Goal: Task Accomplishment & Management: Complete application form

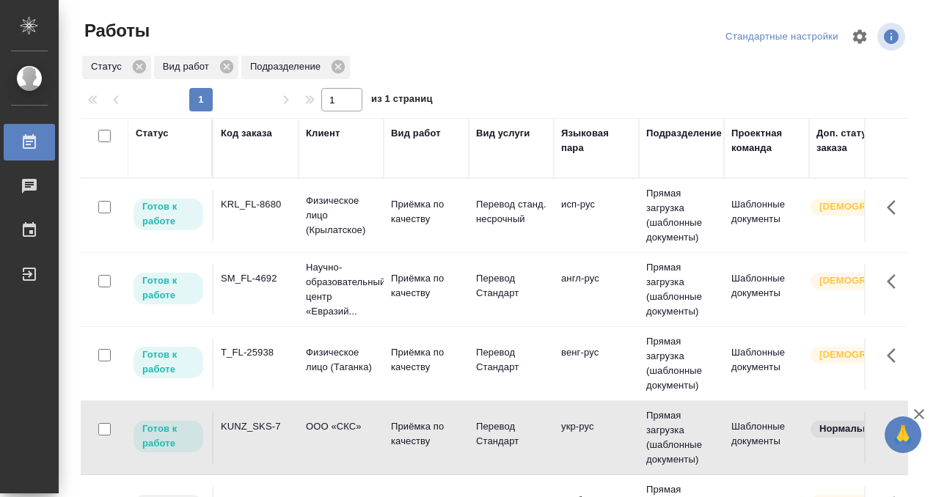
click at [265, 231] on td "KRL_FL-8680" at bounding box center [256, 215] width 85 height 51
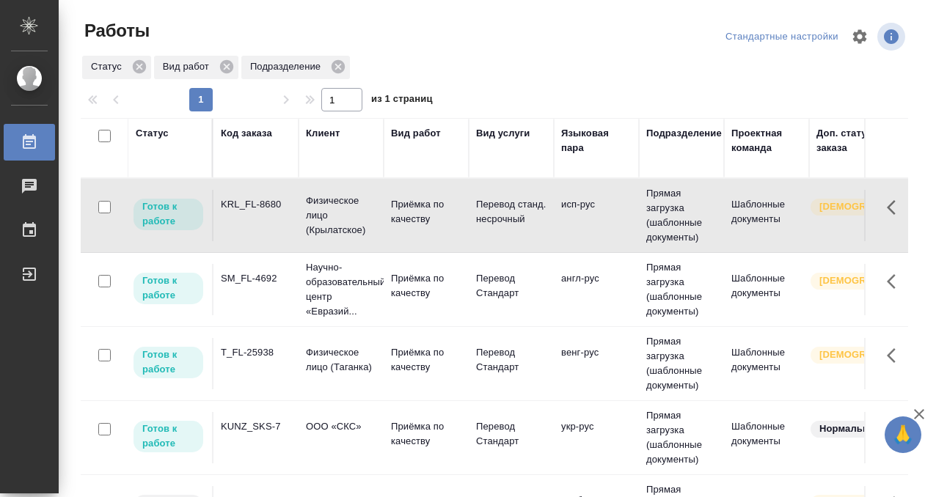
click at [265, 231] on td "KRL_FL-8680" at bounding box center [256, 215] width 85 height 51
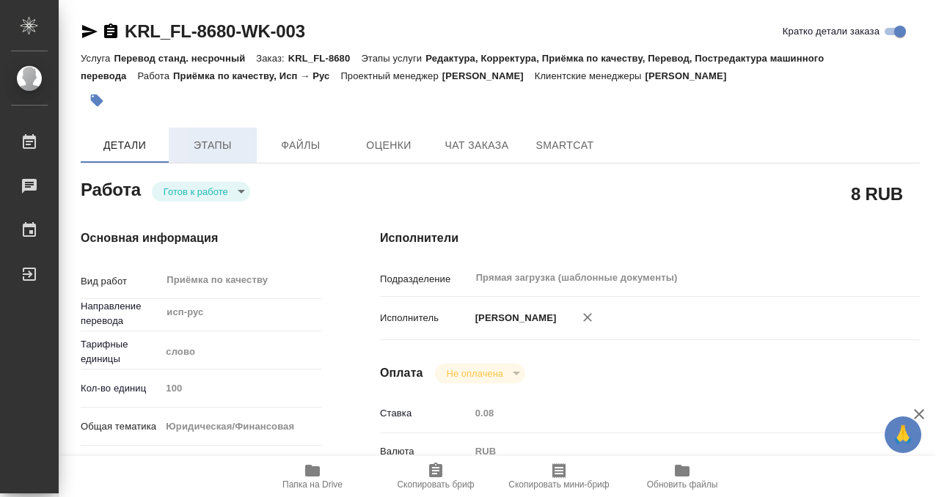
click at [205, 147] on span "Этапы" at bounding box center [213, 145] width 70 height 18
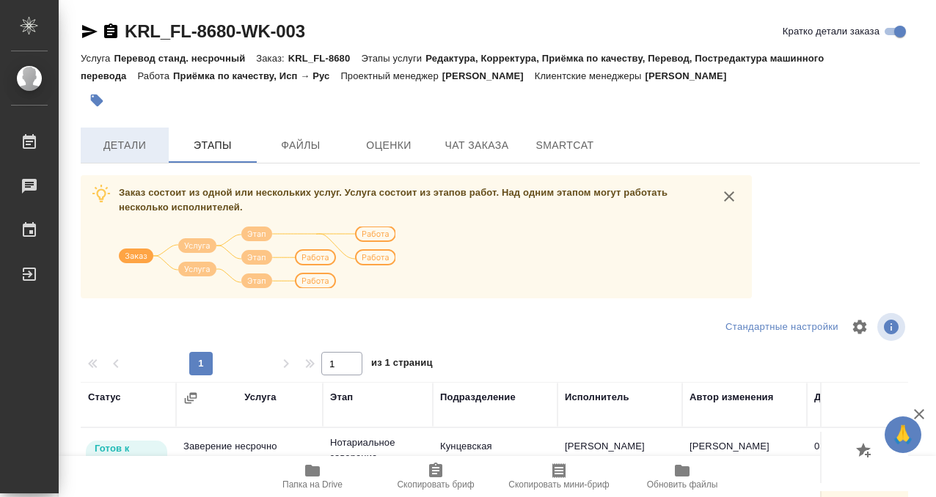
click at [107, 152] on span "Детали" at bounding box center [125, 145] width 70 height 18
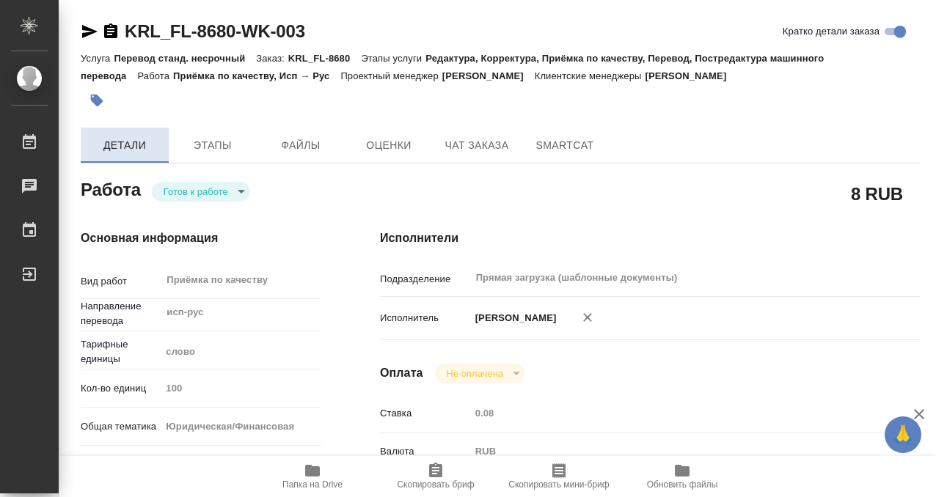
type textarea "x"
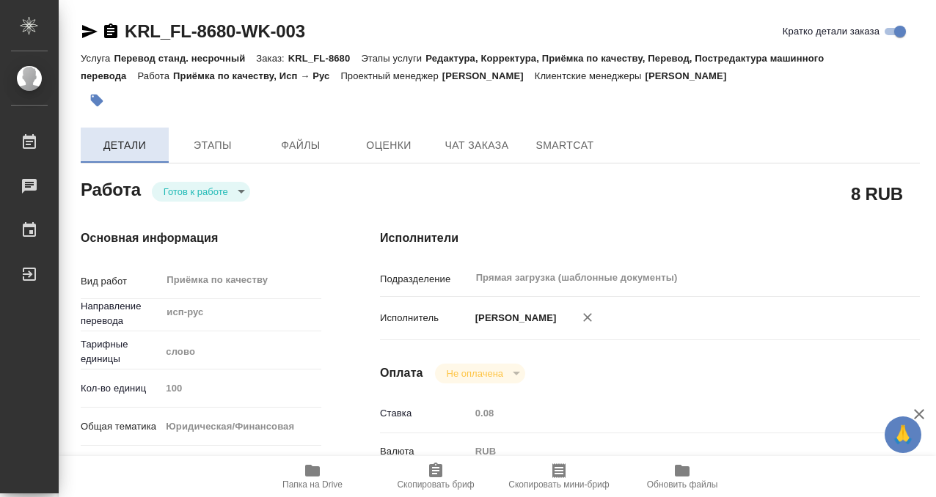
type textarea "x"
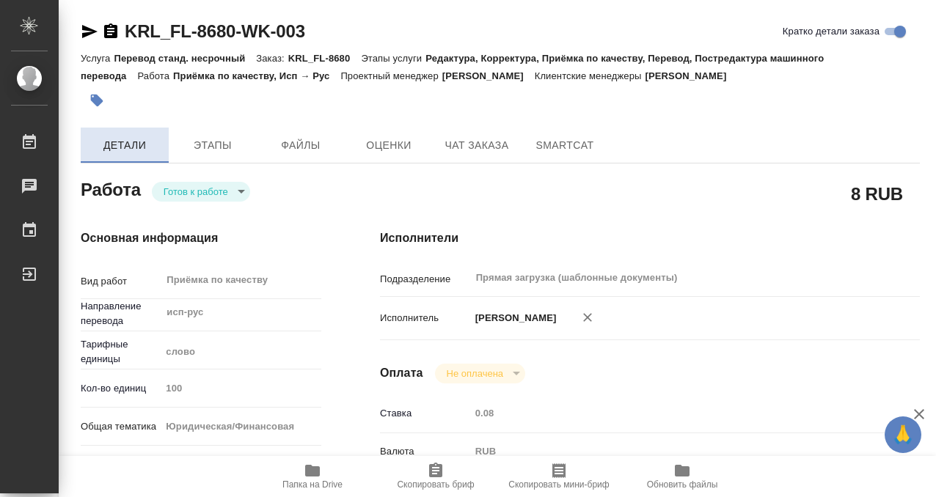
type textarea "x"
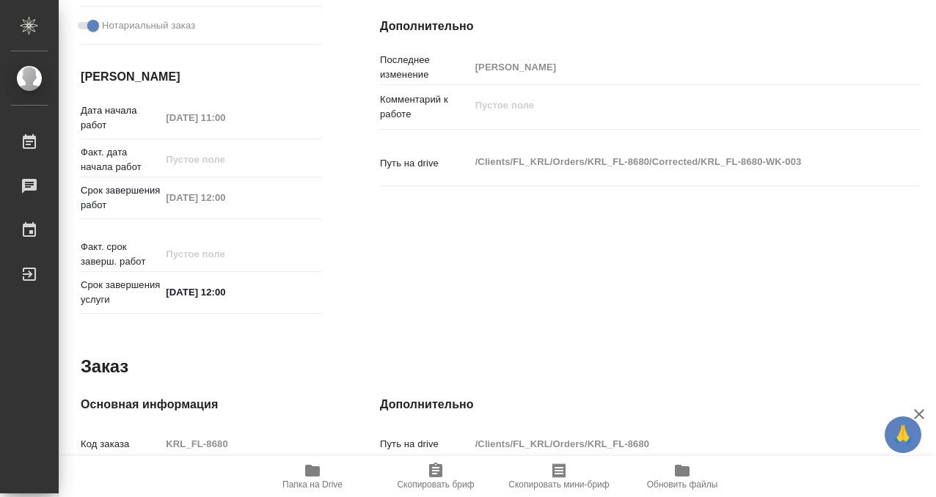
scroll to position [756, 0]
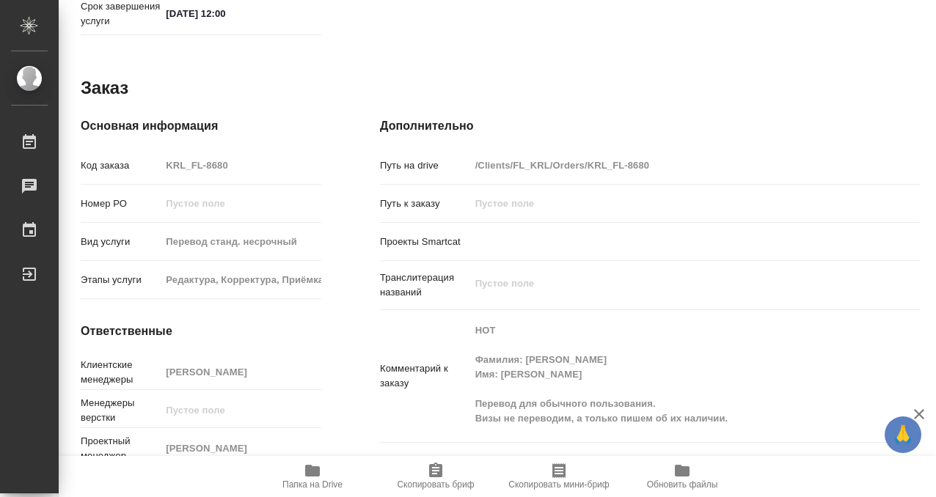
click at [314, 464] on icon "button" at bounding box center [313, 471] width 18 height 18
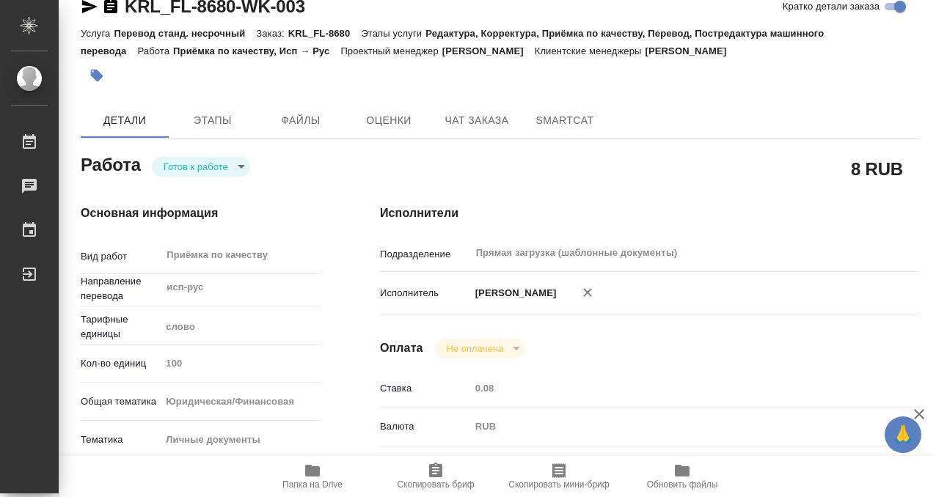
scroll to position [0, 0]
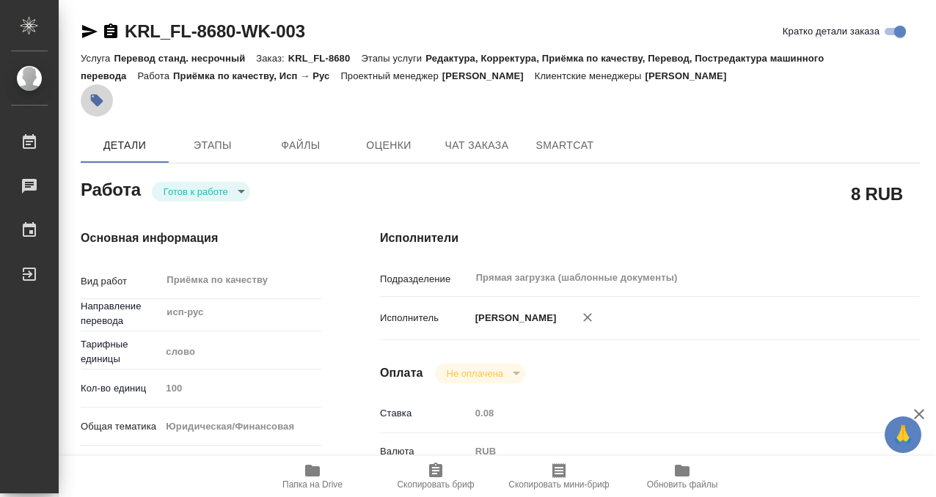
click at [91, 102] on icon "button" at bounding box center [97, 100] width 15 height 15
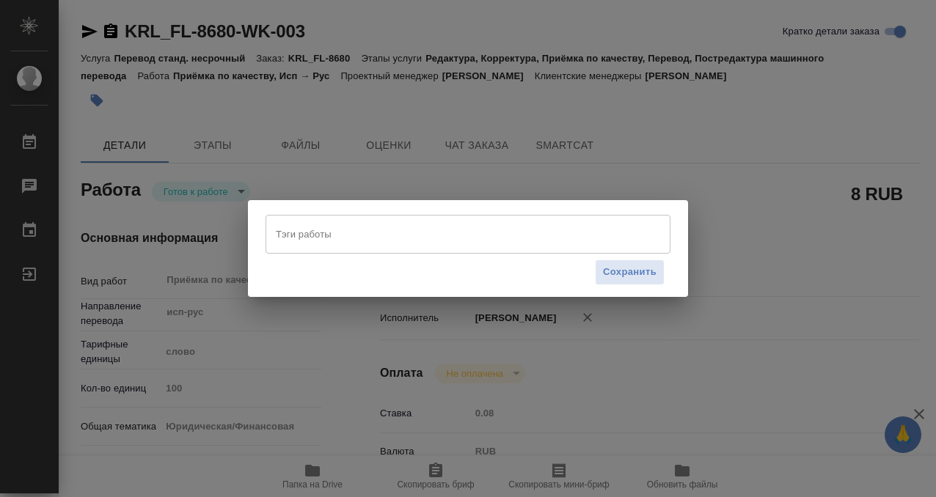
click at [336, 239] on input "Тэги работы" at bounding box center [454, 234] width 364 height 25
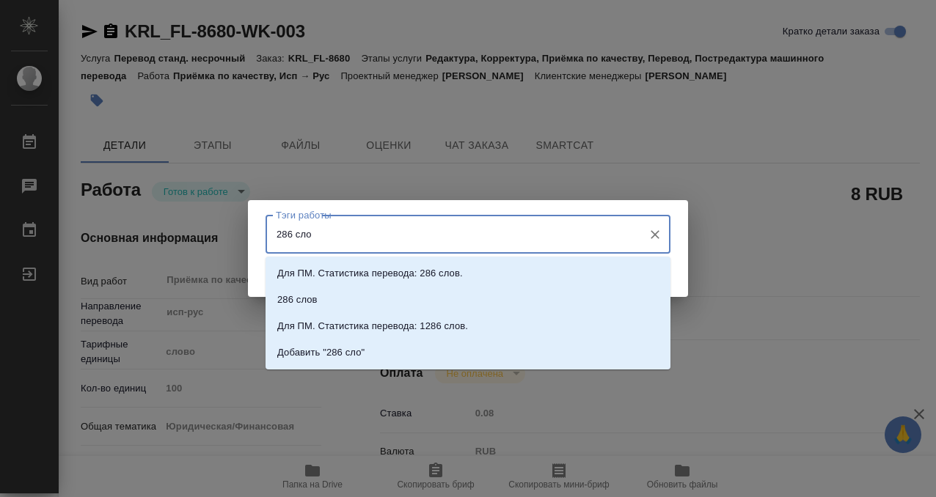
type input "286 слов"
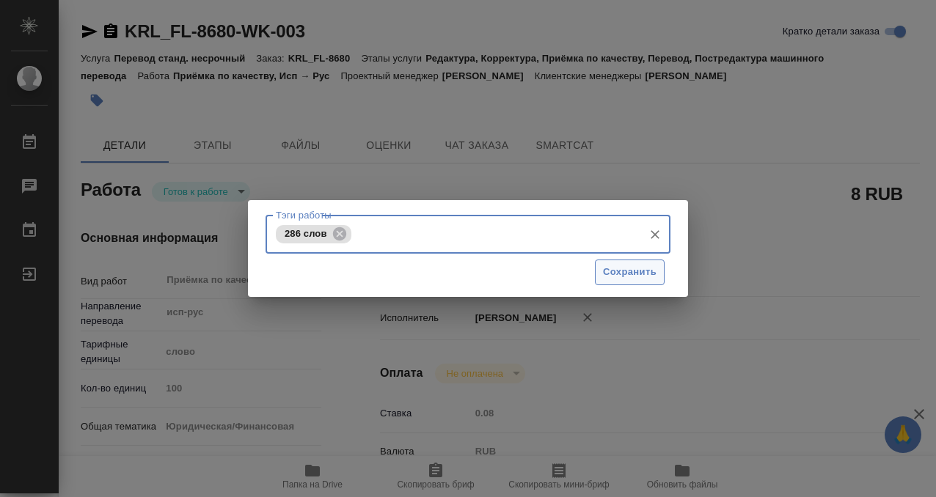
click at [643, 269] on span "Сохранить" at bounding box center [630, 272] width 54 height 17
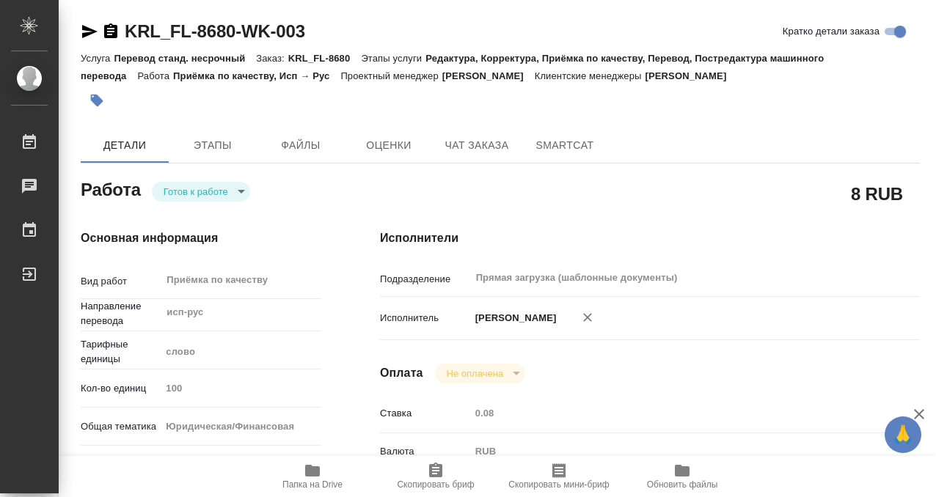
type input "readyForWork"
type textarea "Приёмка по качеству"
type textarea "x"
type input "исп-рус"
type input "5a8b1489cc6b4906c91bfd90"
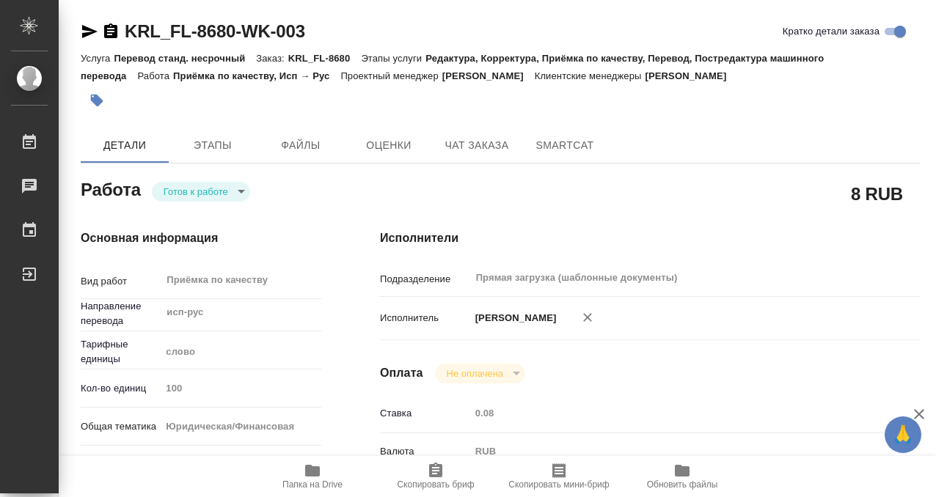
type input "100"
type input "yr-fn"
type input "5a8b8b956a9677013d343cfe"
checkbox input "true"
type input "09.09.2025 11:00"
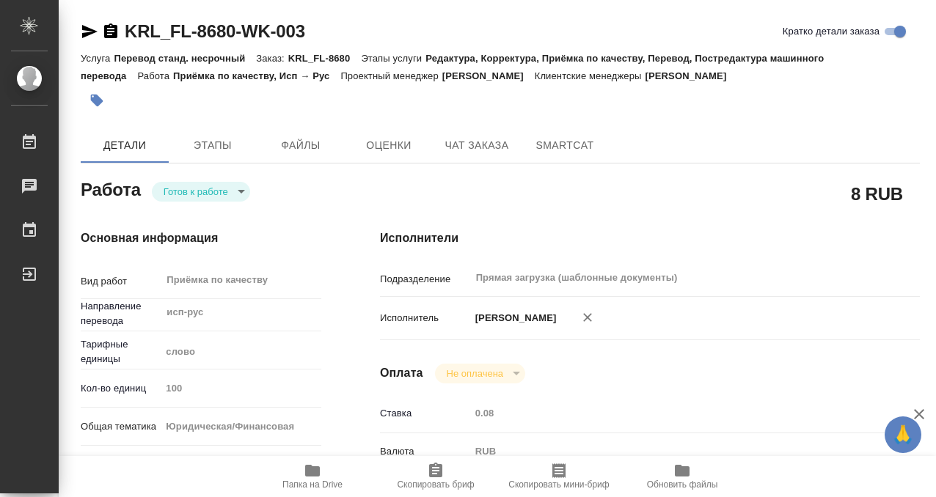
type input "09.09.2025 12:00"
type input "Прямая загрузка (шаблонные документы)"
type input "notPayed"
type input "0.08"
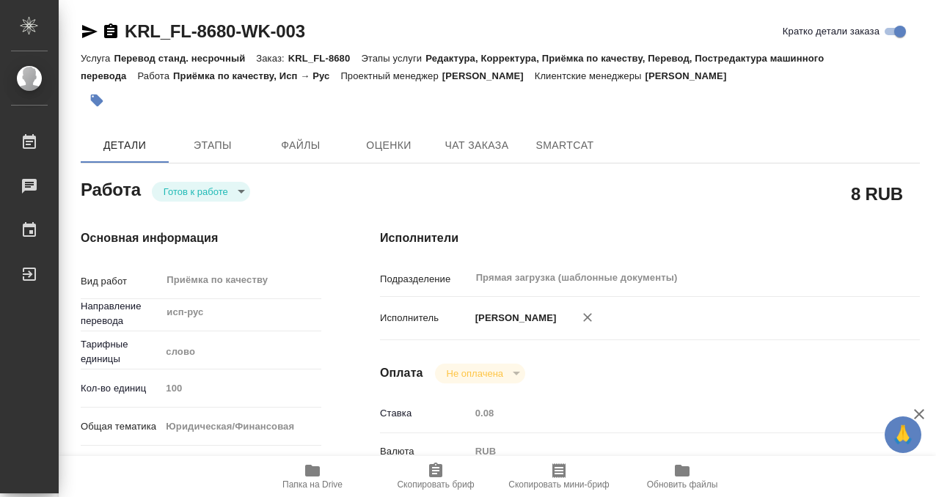
type input "RUB"
type input "[PERSON_NAME]"
type textarea "x"
type textarea "/Clients/FL_KRL/Orders/KRL_FL-8680/Corrected/KRL_FL-8680-WK-003"
type textarea "x"
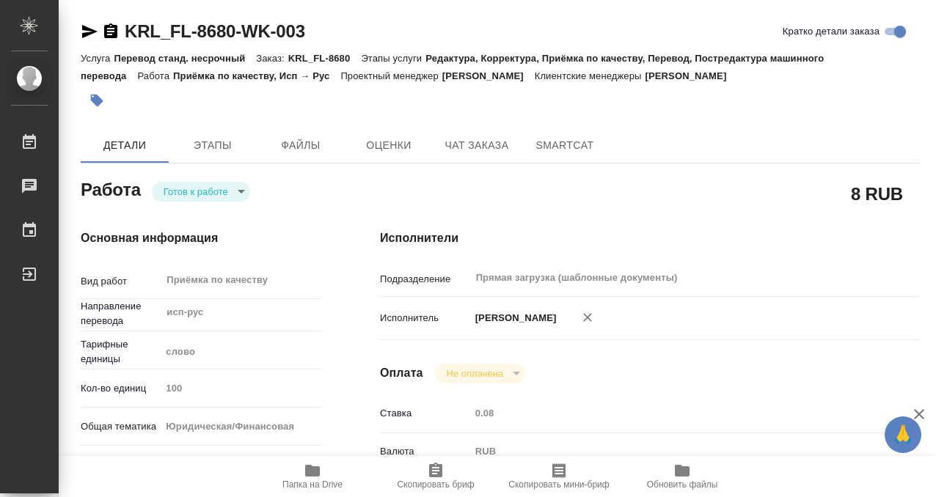
type input "KRL_FL-8680"
type input "Перевод станд. несрочный"
type input "Редактура, Корректура, Приёмка по качеству, Перевод, Постредактура машинного пе…"
type input "[PERSON_NAME]"
type input "/Clients/FL_KRL/Orders/KRL_FL-8680"
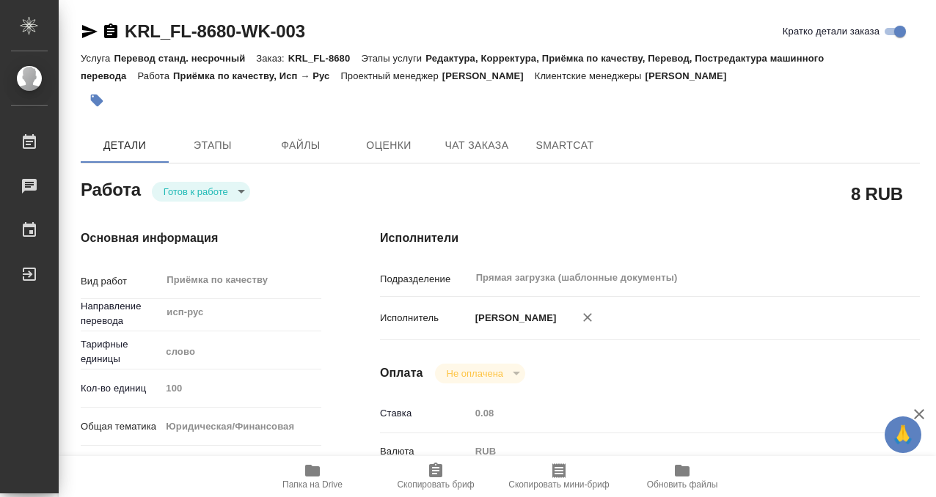
type textarea "x"
type textarea "НОТ Фамилия: ГЕРРА НЕВАРЕС Имя: ХУАН ДИЕГО Перевод для обычного пользования. Ви…"
type textarea "x"
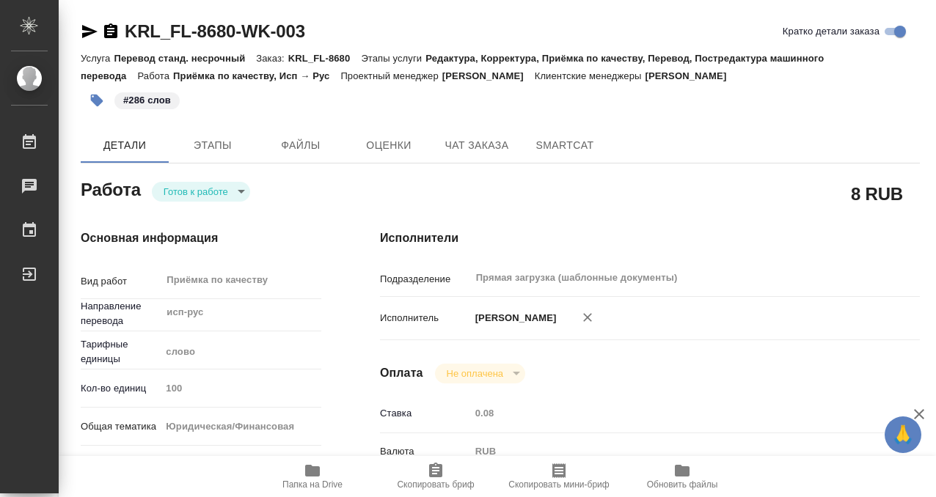
type textarea "x"
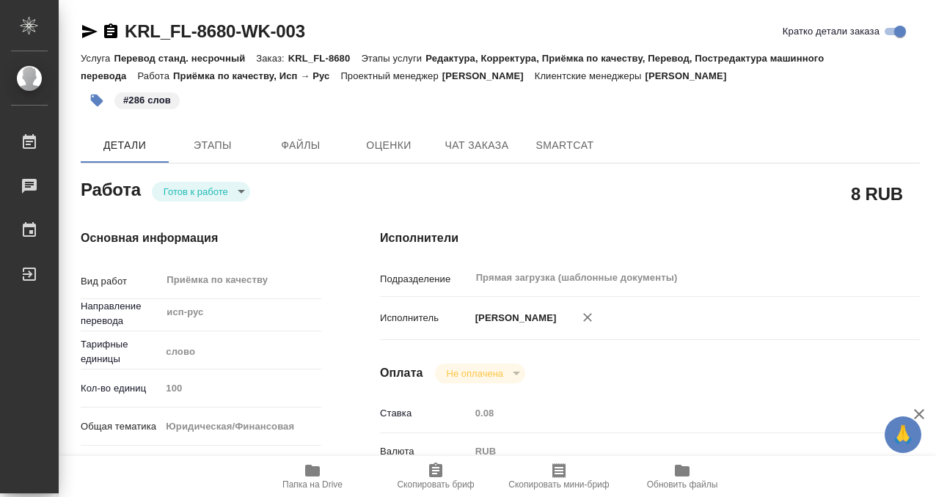
type textarea "x"
click at [228, 174] on div "Работа Готов к работе readyForWork" at bounding box center [200, 193] width 299 height 95
click at [228, 185] on body "🙏 .cls-1 fill:#fff; AWATERA Kobzeva Elizaveta Работы 0 Чаты График Выйти KRL_FL…" at bounding box center [468, 248] width 936 height 497
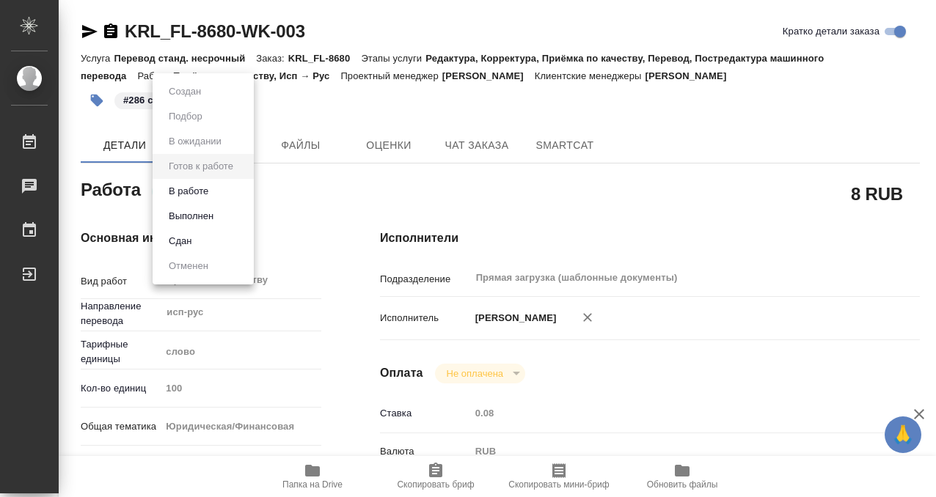
type textarea "x"
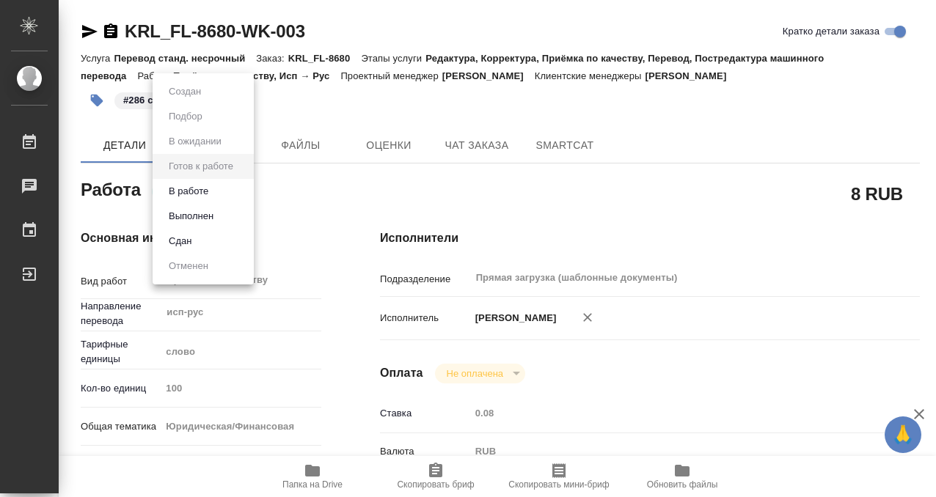
click at [220, 212] on li "Выполнен" at bounding box center [203, 216] width 101 height 25
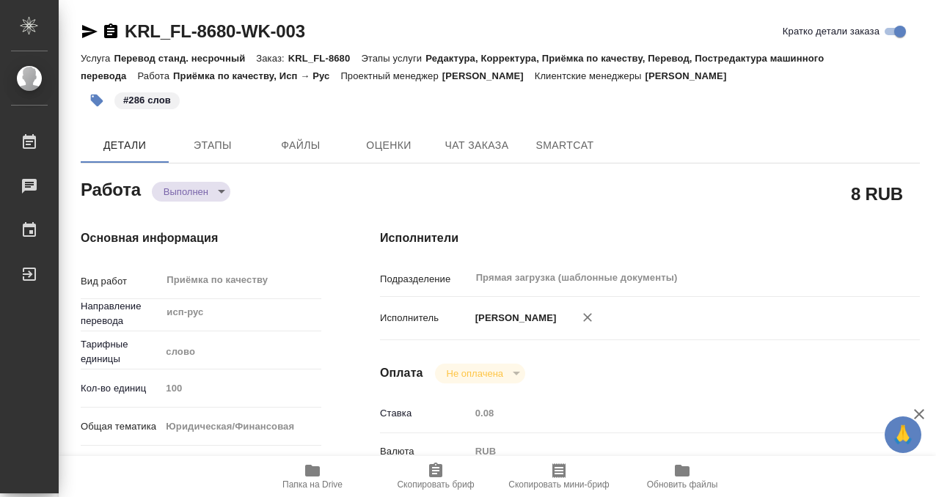
type textarea "x"
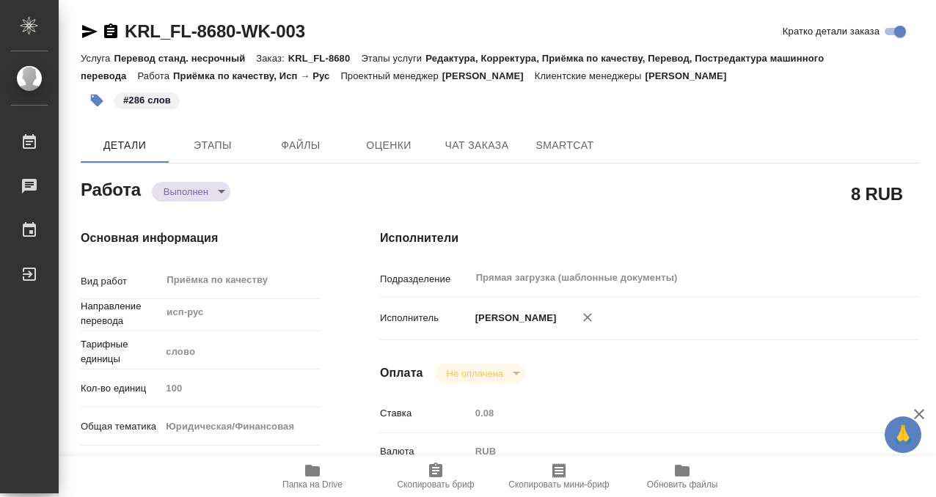
type textarea "x"
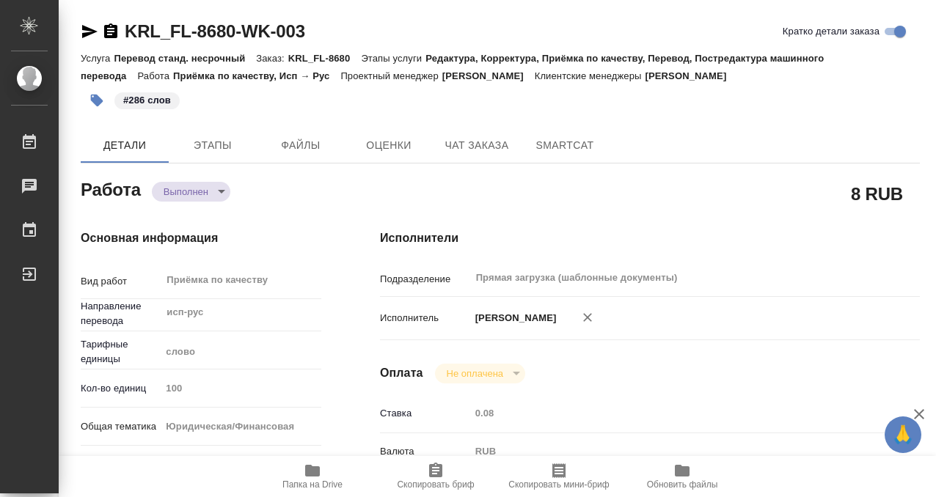
click at [117, 31] on icon "button" at bounding box center [111, 32] width 18 height 18
